Goal: Check status

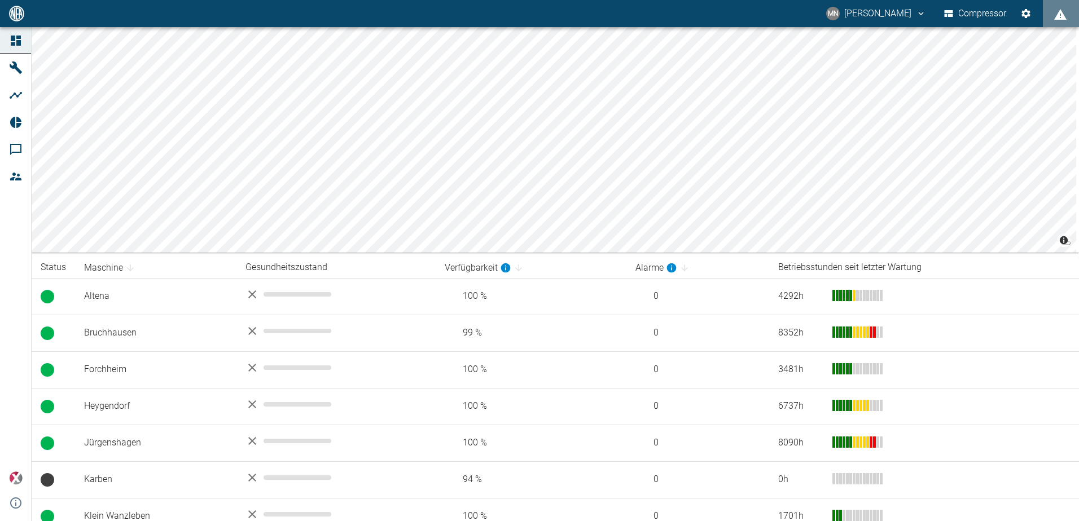
scroll to position [271, 0]
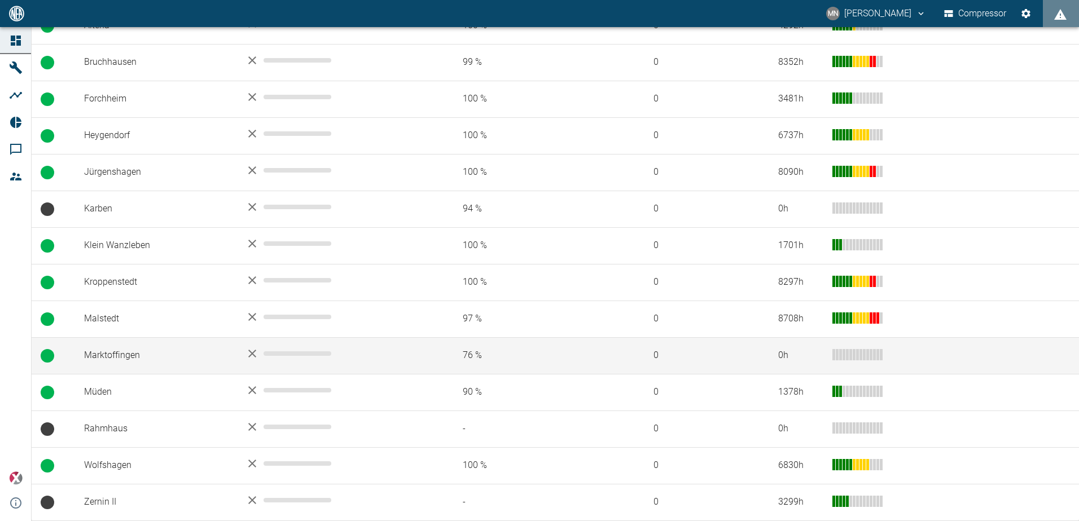
click at [108, 356] on td "Marktoffingen" at bounding box center [155, 355] width 161 height 37
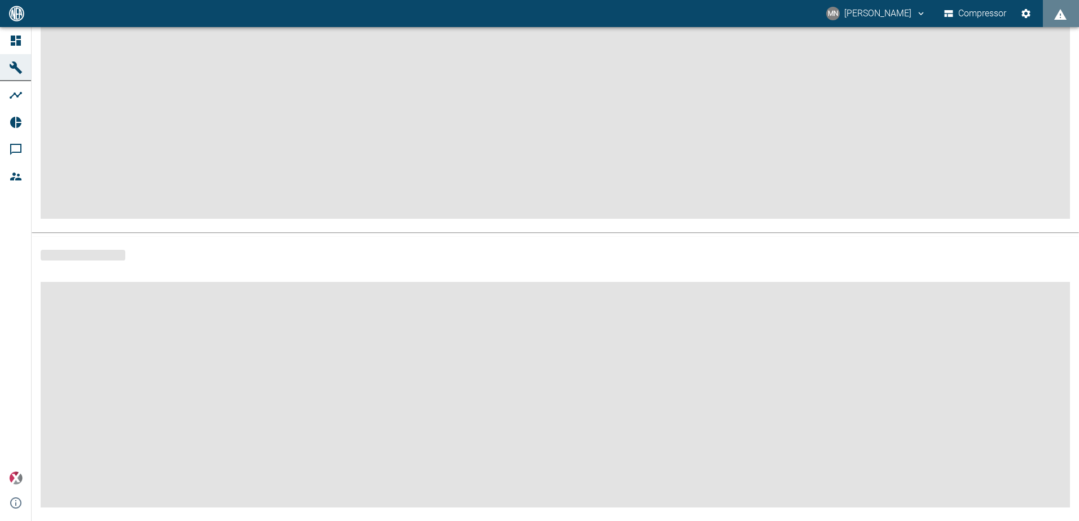
scroll to position [135, 0]
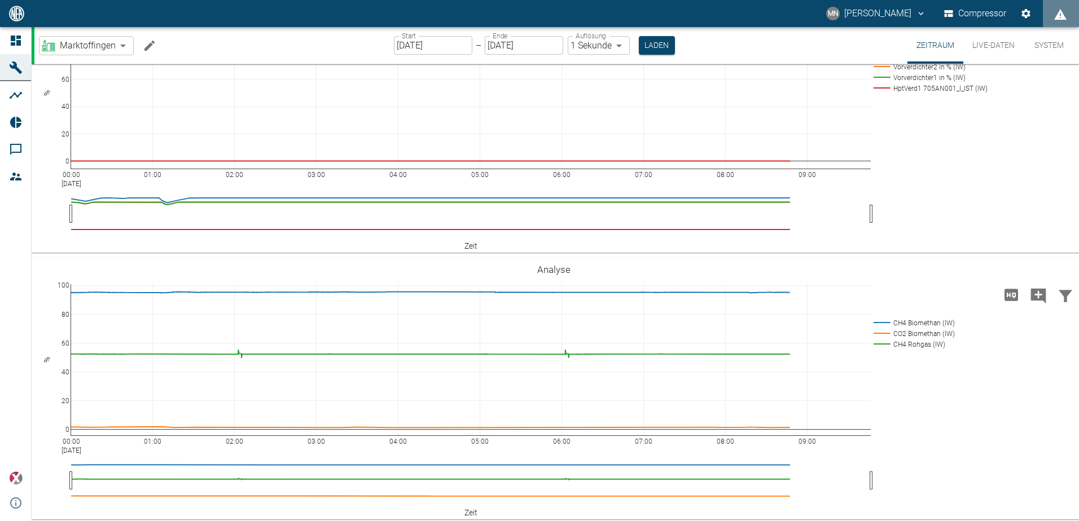
scroll to position [709, 0]
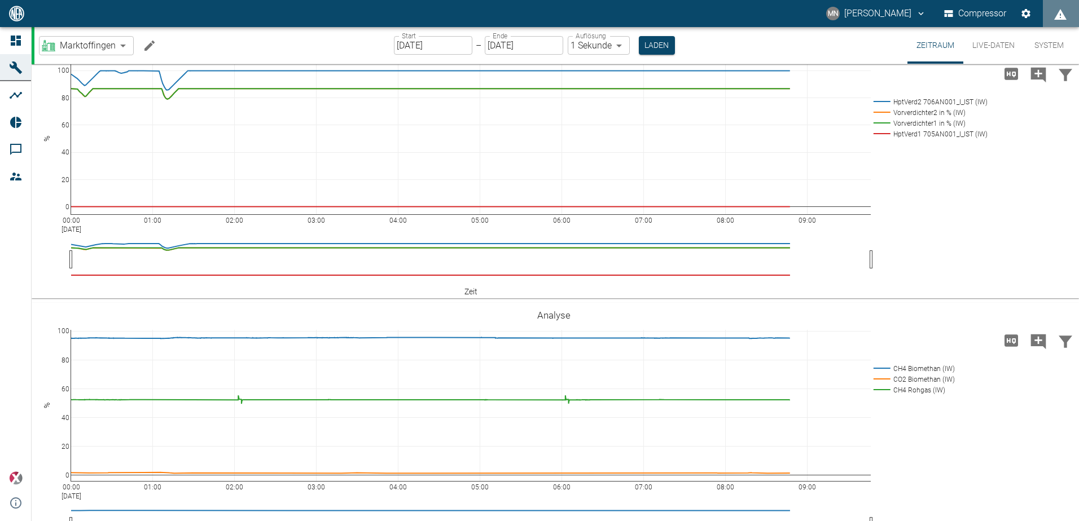
click at [997, 48] on button "Live-Daten" at bounding box center [993, 45] width 60 height 37
